Goal: Check status: Check status

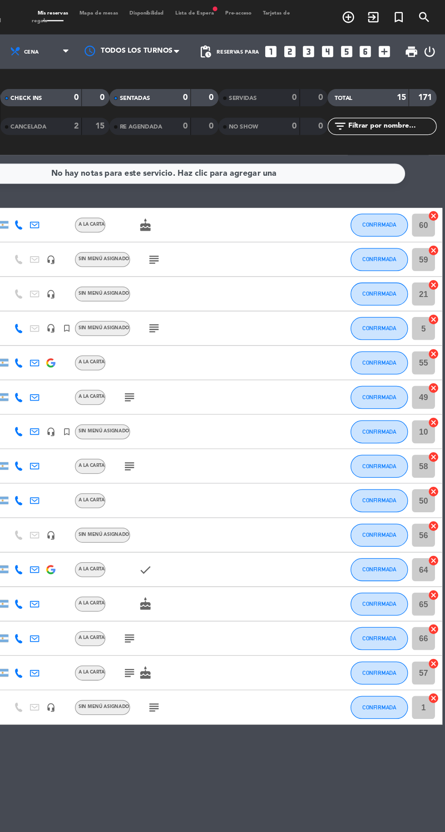
click at [252, 10] on span "Lista de Espera fiber_manual_record" at bounding box center [246, 10] width 39 height 4
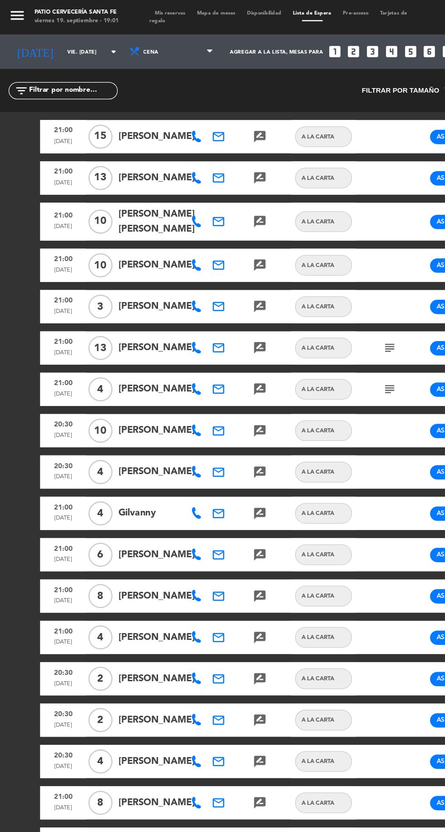
click at [130, 16] on span "Tarjetas de regalo" at bounding box center [220, 13] width 204 height 10
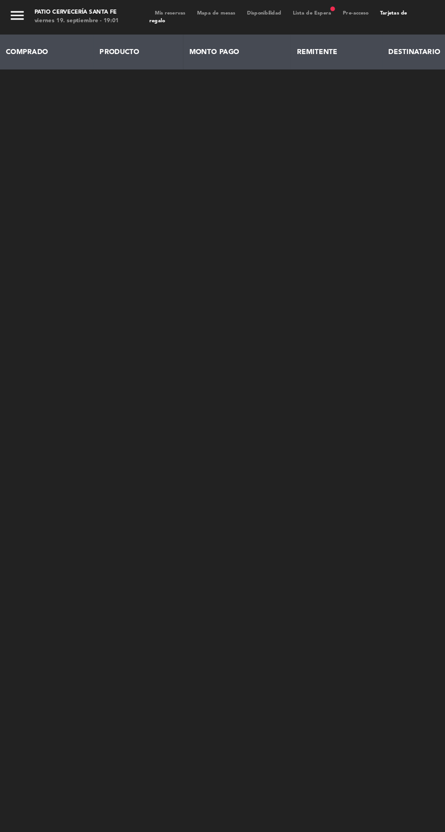
click at [142, 10] on span "Mis reservas" at bounding box center [134, 10] width 33 height 4
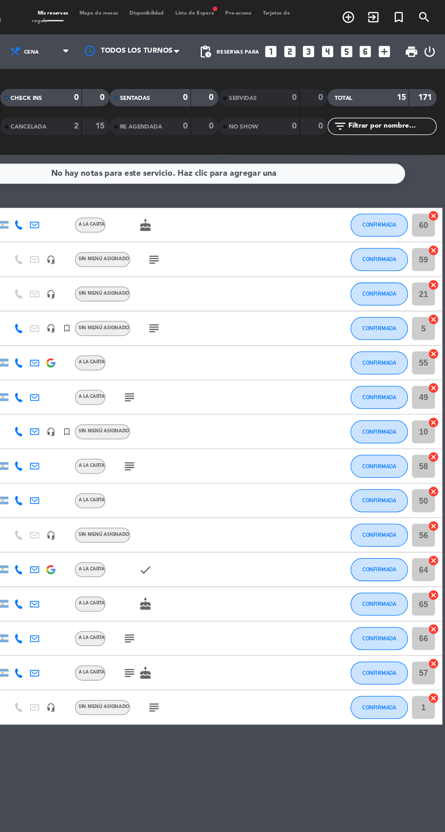
click at [428, 12] on icon "search" at bounding box center [428, 13] width 11 height 11
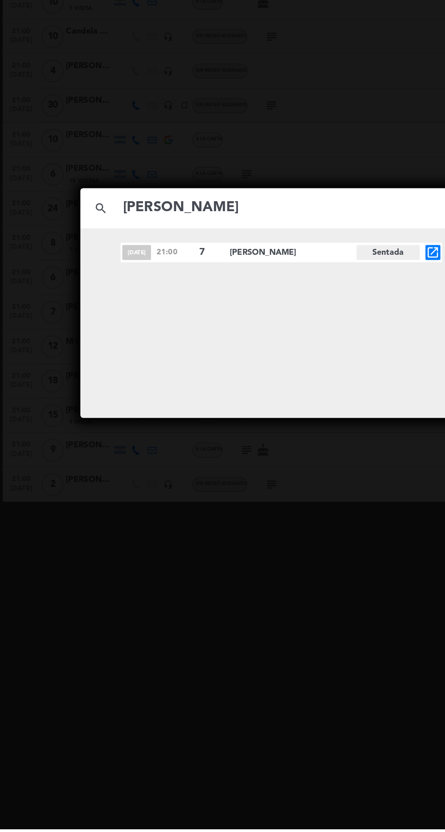
click at [202, 340] on input "[PERSON_NAME]" at bounding box center [222, 340] width 252 height 19
type input "Gu"
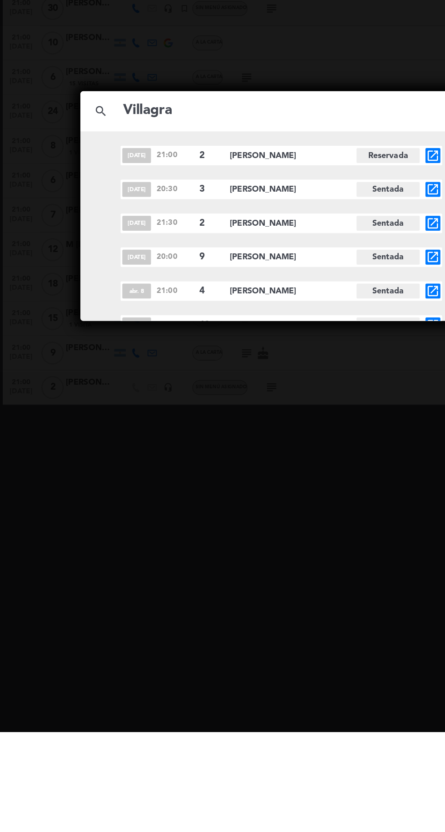
type input "Villagra"
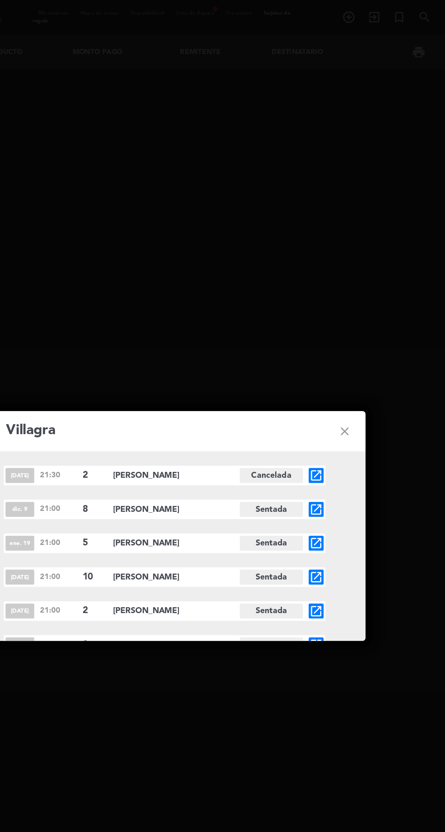
click at [375, 340] on icon "close" at bounding box center [365, 341] width 33 height 33
click at [360, 339] on icon "close" at bounding box center [365, 341] width 33 height 33
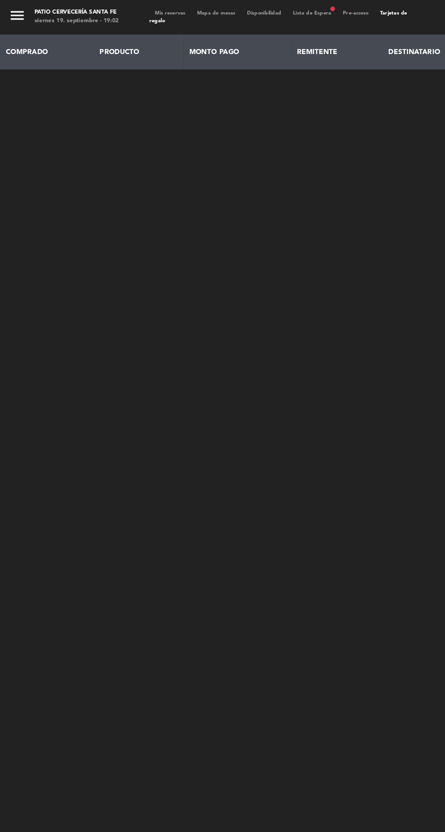
click at [143, 9] on span "Mis reservas" at bounding box center [134, 10] width 33 height 4
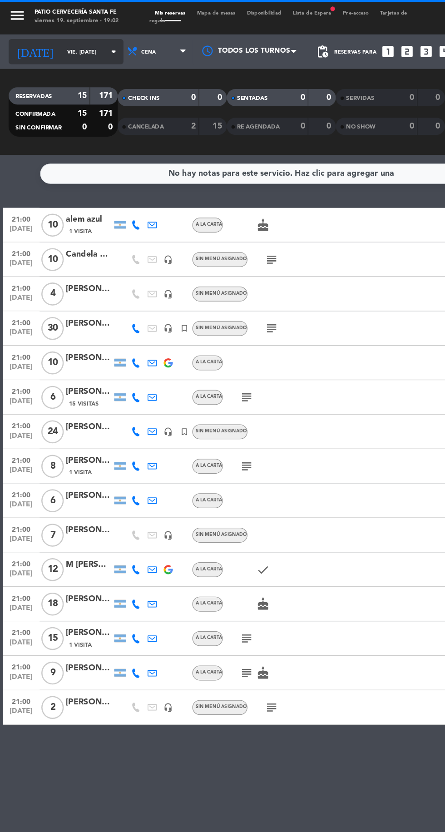
click at [70, 41] on input "vie. [DATE]" at bounding box center [77, 41] width 57 height 14
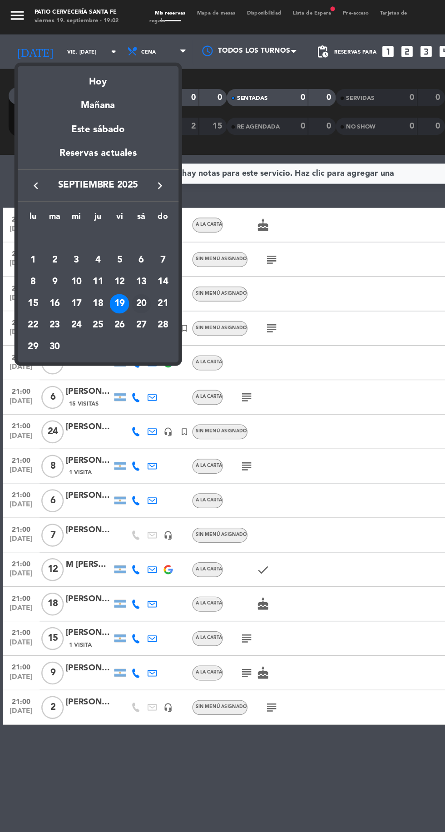
click at [115, 240] on div "20" at bounding box center [111, 239] width 15 height 15
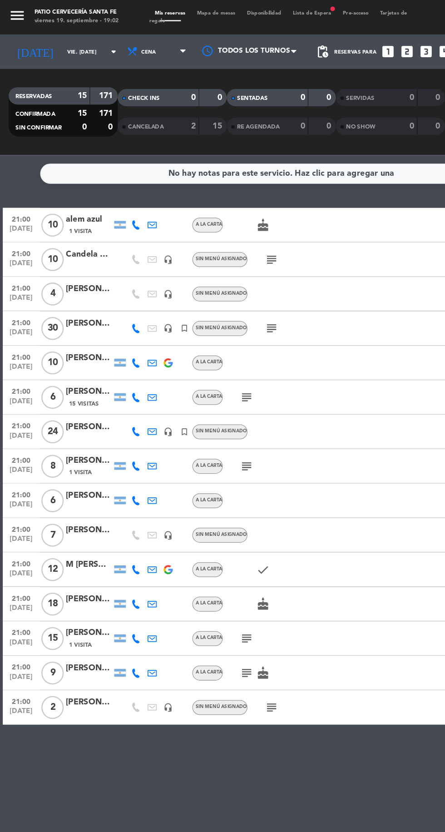
type input "sáb. [DATE]"
